Goal: Task Accomplishment & Management: Complete application form

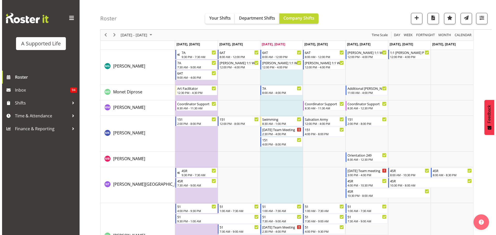
scroll to position [2068, 0]
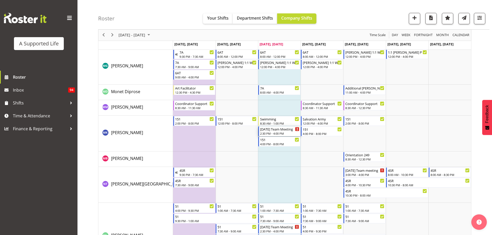
click at [283, 127] on div "[DATE] Team Meeting" at bounding box center [279, 129] width 39 height 5
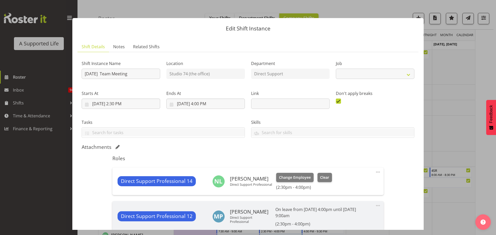
select select "4112"
click at [487, 10] on button "button" at bounding box center [487, 9] width 8 height 8
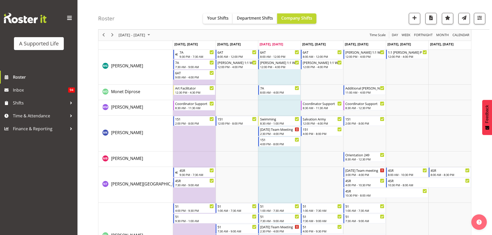
click at [291, 147] on td "Timeline Week of September 24, 2025" at bounding box center [279, 134] width 43 height 36
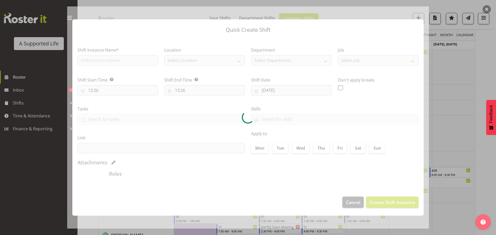
checkbox input "true"
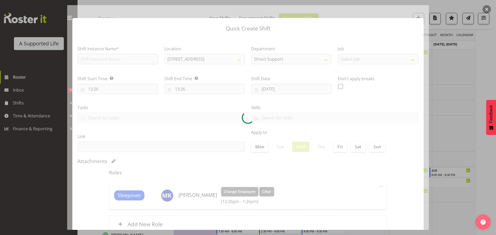
click at [99, 61] on section "Shift Instance Name* Location [STREET_ADDRESS] [STREET_ADDRESS] [STREET_ADDRESS…" at bounding box center [247, 140] width 351 height 208
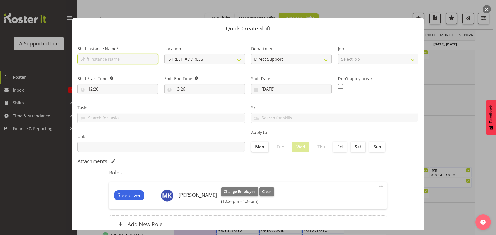
click at [99, 61] on input "text" at bounding box center [118, 59] width 81 height 10
type input "Luke Support"
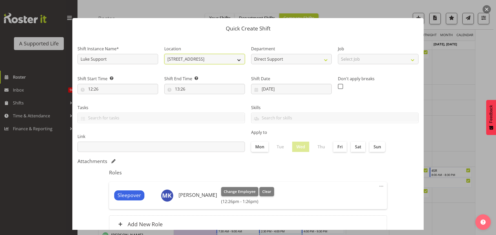
click at [239, 58] on select "[STREET_ADDRESS] [STREET_ADDRESS] [STREET_ADDRESS] [STREET_ADDRESS][PERSON_NAME…" at bounding box center [204, 59] width 81 height 10
select select "924"
click at [164, 54] on select "[STREET_ADDRESS] [STREET_ADDRESS] [STREET_ADDRESS] [STREET_ADDRESS][PERSON_NAME…" at bounding box center [204, 59] width 81 height 10
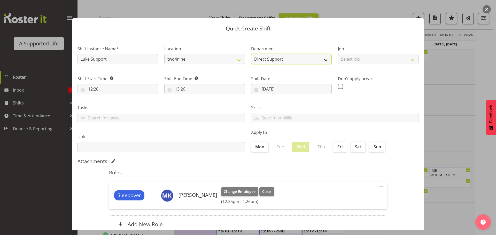
click at [301, 60] on select "Direct Support two4nine" at bounding box center [291, 59] width 81 height 10
click at [302, 59] on select "Direct Support two4nine" at bounding box center [291, 59] width 81 height 10
click at [351, 56] on select "Select Job Accounts and Payroll Admin Support Aspirations and Support Facilitat…" at bounding box center [378, 59] width 81 height 10
select select "4112"
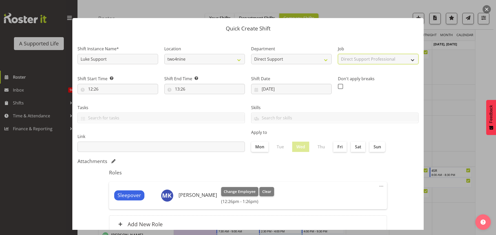
click at [338, 54] on select "Select Job Accounts and Payroll Admin Support Aspirations and Support Facilitat…" at bounding box center [378, 59] width 81 height 10
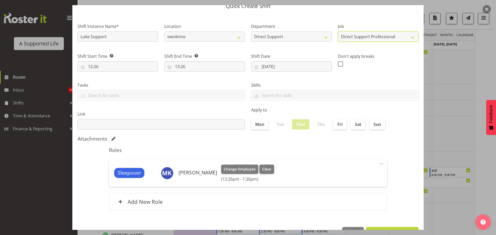
scroll to position [39, 0]
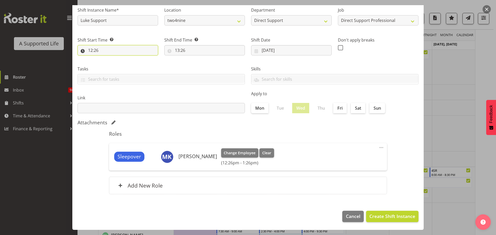
click at [106, 51] on input "12:26" at bounding box center [118, 50] width 81 height 10
click at [113, 65] on select "00 01 02 03 04 05 06 07 08 09 10 11 12 13 14 15 16 17 18 19 20 21 22 23" at bounding box center [113, 64] width 12 height 10
select select "13"
click at [107, 59] on select "00 01 02 03 04 05 06 07 08 09 10 11 12 13 14 15 16 17 18 19 20 21 22 23" at bounding box center [113, 64] width 12 height 10
type input "13:26"
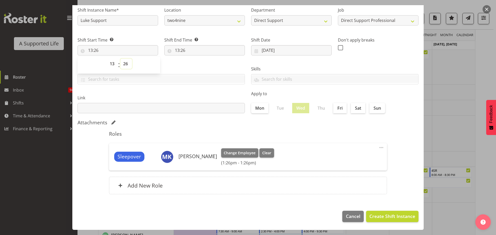
click at [124, 66] on select "00 01 02 03 04 05 06 07 08 09 10 11 12 13 14 15 16 17 18 19 20 21 22 23 24 25 2…" at bounding box center [126, 64] width 12 height 10
select select "0"
click at [120, 59] on select "00 01 02 03 04 05 06 07 08 09 10 11 12 13 14 15 16 17 18 19 20 21 22 23 24 25 2…" at bounding box center [126, 64] width 12 height 10
type input "13:00"
click at [180, 48] on input "13:26" at bounding box center [204, 50] width 81 height 10
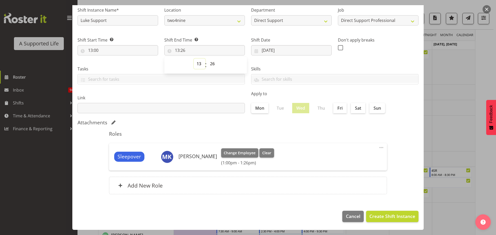
click at [200, 66] on select "00 01 02 03 04 05 06 07 08 09 10 11 12 13 14 15 16 17 18 19 20 21 22 23" at bounding box center [200, 64] width 12 height 10
select select "14"
click at [194, 59] on select "00 01 02 03 04 05 06 07 08 09 10 11 12 13 14 15 16 17 18 19 20 21 22 23" at bounding box center [200, 64] width 12 height 10
type input "14:26"
click at [211, 65] on select "00 01 02 03 04 05 06 07 08 09 10 11 12 13 14 15 16 17 18 19 20 21 22 23 24 25 2…" at bounding box center [213, 64] width 12 height 10
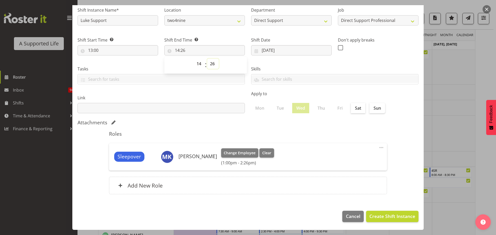
select select "30"
click at [207, 59] on select "00 01 02 03 04 05 06 07 08 09 10 11 12 13 14 15 16 17 18 19 20 21 22 23 24 25 2…" at bounding box center [213, 64] width 12 height 10
type input "14:30"
click at [273, 128] on div "Roles Sleepover [PERSON_NAME] Change Employee Clear (1:00pm - 2:30pm) Edit Dele…" at bounding box center [248, 164] width 284 height 73
click at [127, 23] on input "Luke Support" at bounding box center [118, 20] width 81 height 10
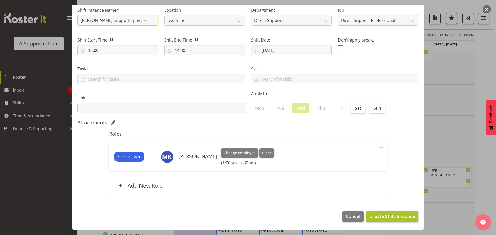
type input "[PERSON_NAME] Support - physio"
click at [387, 216] on span "Create Shift Instance" at bounding box center [393, 216] width 46 height 7
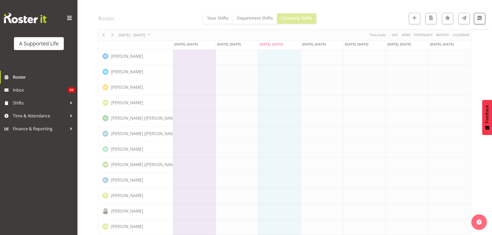
scroll to position [1227, 0]
